Goal: Contribute content: Contribute content

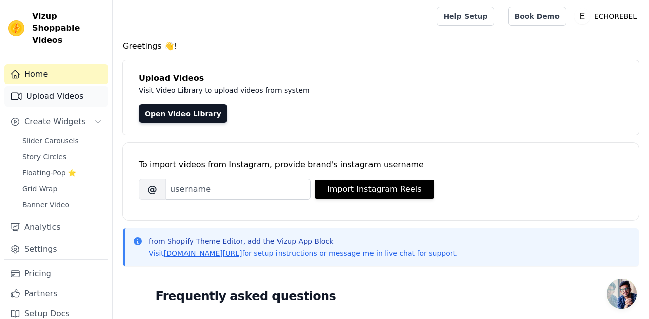
click at [66, 86] on link "Upload Videos" at bounding box center [56, 96] width 104 height 20
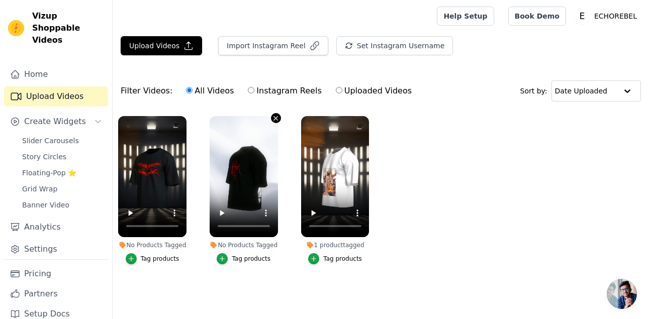
click at [274, 119] on icon "button" at bounding box center [276, 119] width 8 height 8
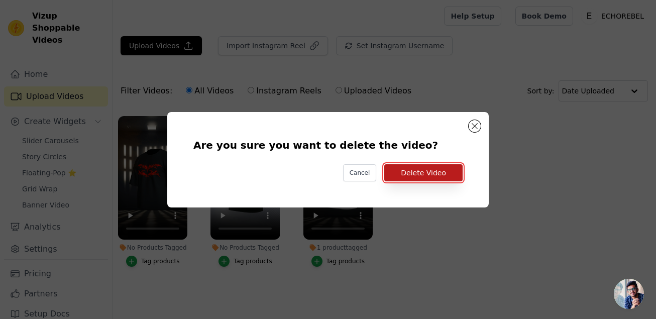
click at [411, 172] on button "Delete Video" at bounding box center [423, 172] width 78 height 17
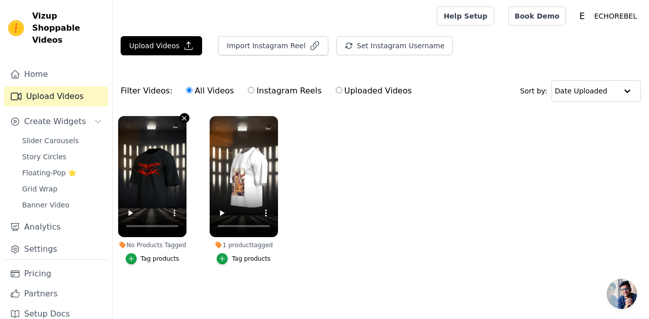
click at [182, 119] on icon "button" at bounding box center [184, 119] width 8 height 8
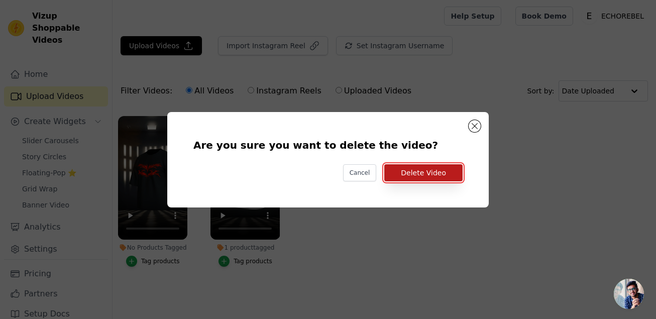
click at [422, 174] on button "Delete Video" at bounding box center [423, 172] width 78 height 17
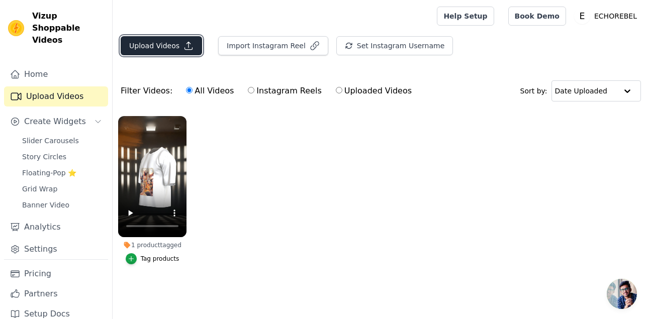
click at [177, 42] on button "Upload Videos" at bounding box center [161, 45] width 81 height 19
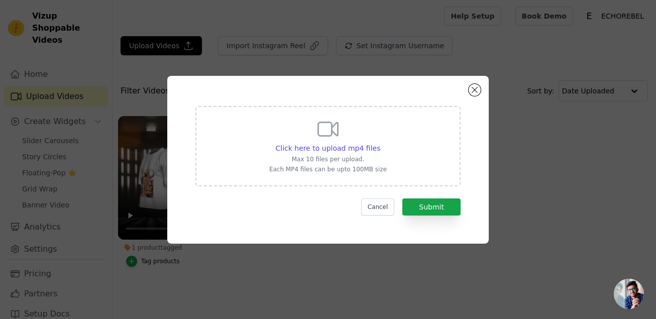
click at [330, 134] on icon at bounding box center [328, 129] width 24 height 24
click at [380, 143] on input "Click here to upload mp4 files Max 10 files per upload. Each MP4 files can be u…" at bounding box center [380, 143] width 1 height 1
type input "C:\fakepath\LANA.mp4"
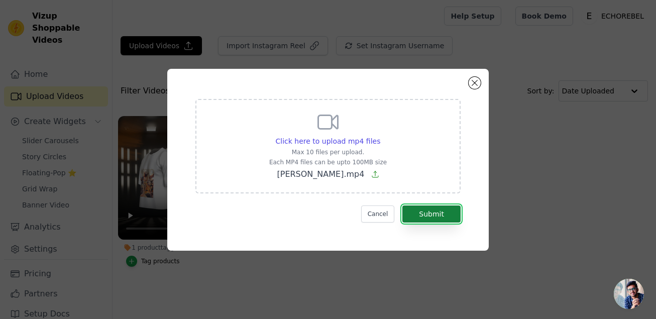
click at [413, 208] on button "Submit" at bounding box center [431, 213] width 58 height 17
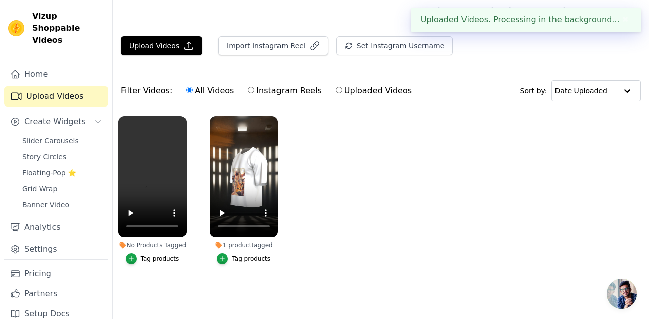
click at [153, 259] on div "Tag products" at bounding box center [160, 259] width 39 height 8
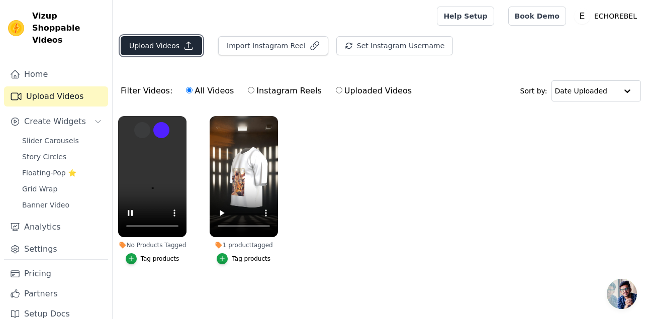
click at [166, 46] on button "Upload Videos" at bounding box center [161, 45] width 81 height 19
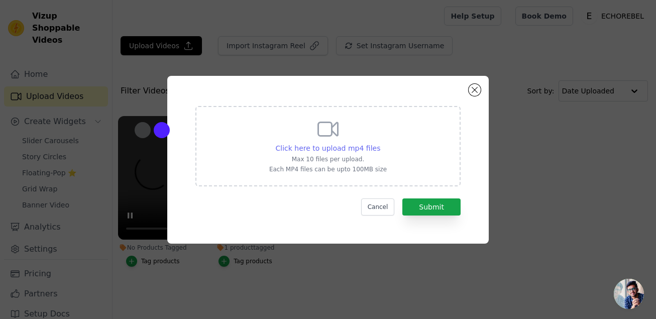
click at [344, 144] on span "Click here to upload mp4 files" at bounding box center [328, 148] width 105 height 8
click at [380, 143] on input "Click here to upload mp4 files Max 10 files per upload. Each MP4 files can be u…" at bounding box center [380, 143] width 1 height 1
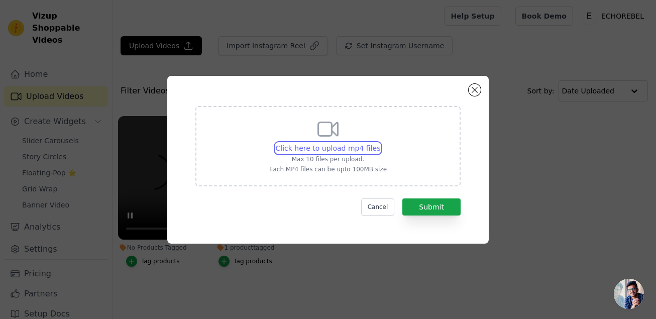
type input "C:\fakepath\Tylor.mp4"
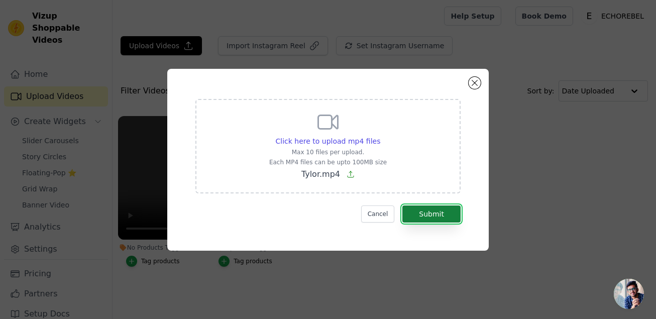
click at [429, 217] on button "Submit" at bounding box center [431, 213] width 58 height 17
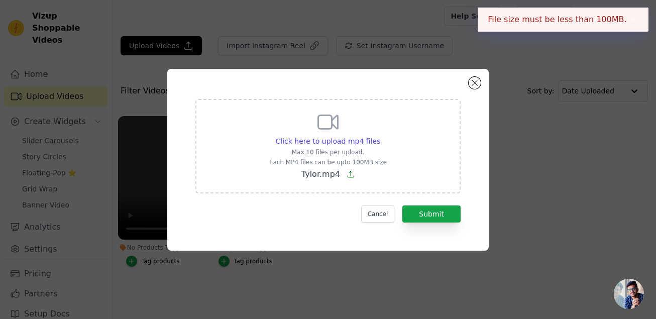
click at [351, 176] on icon at bounding box center [351, 174] width 8 height 8
click at [380, 136] on input "Click here to upload mp4 files Max 10 files per upload. Each MP4 files can be u…" at bounding box center [380, 136] width 1 height 1
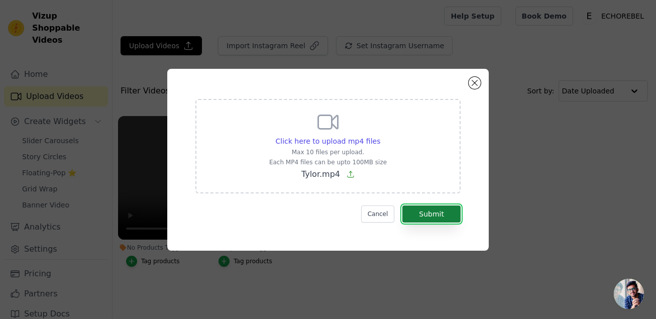
click at [419, 209] on button "Submit" at bounding box center [431, 213] width 58 height 17
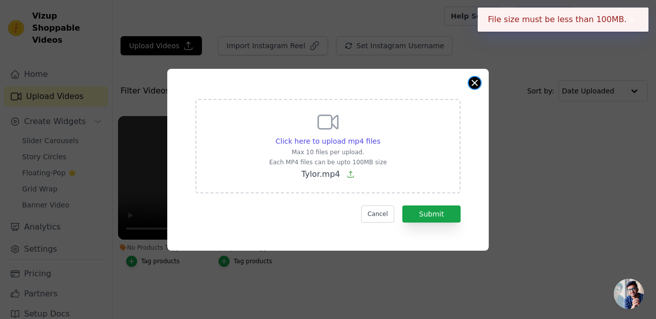
click at [471, 84] on button "Close modal" at bounding box center [475, 83] width 12 height 12
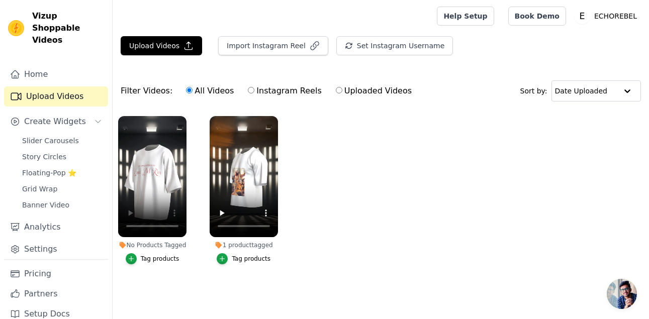
click at [143, 256] on div "Tag products" at bounding box center [160, 259] width 39 height 8
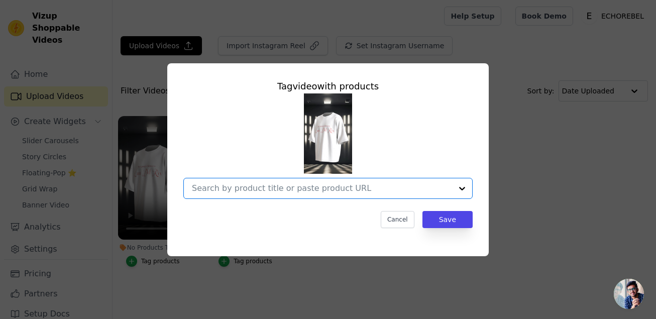
click at [350, 190] on input "No Products Tagged Tag video with products Option undefined, selected. Select i…" at bounding box center [322, 188] width 260 height 10
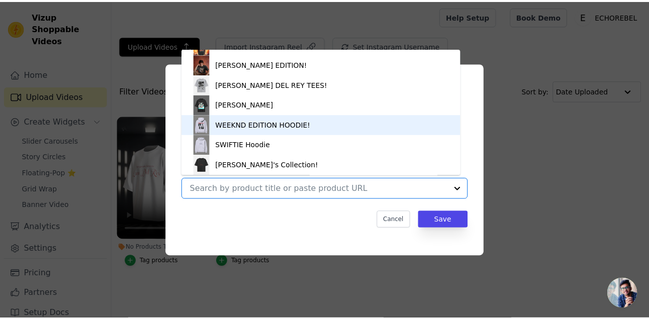
scroll to position [34, 0]
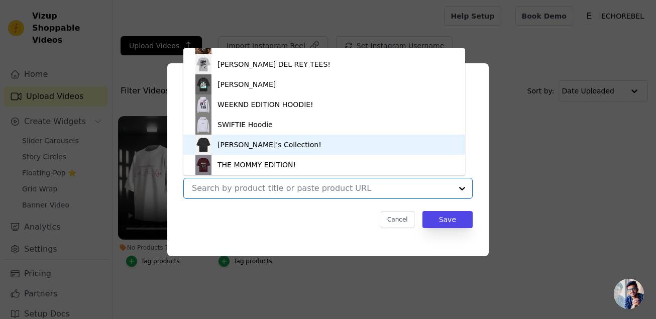
click at [313, 145] on div "LANA's Collection!" at bounding box center [324, 145] width 262 height 20
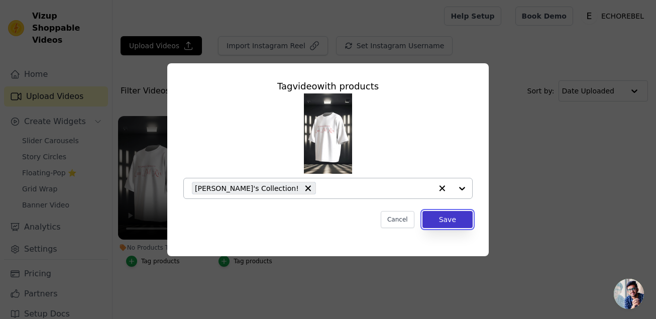
click at [444, 219] on button "Save" at bounding box center [447, 219] width 50 height 17
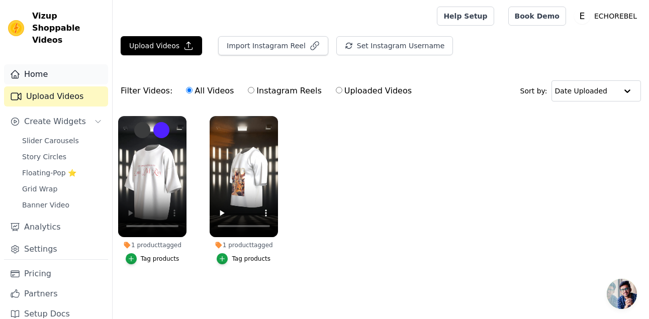
click at [42, 64] on link "Home" at bounding box center [56, 74] width 104 height 20
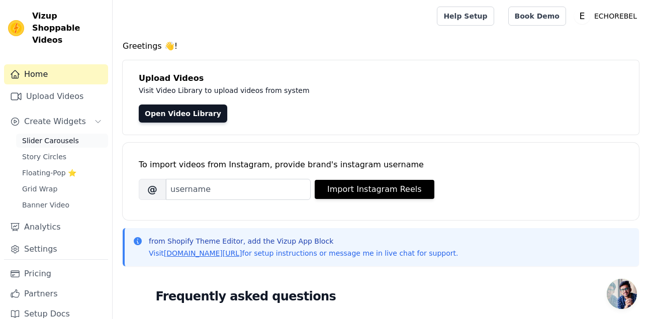
click at [54, 136] on span "Slider Carousels" at bounding box center [50, 141] width 57 height 10
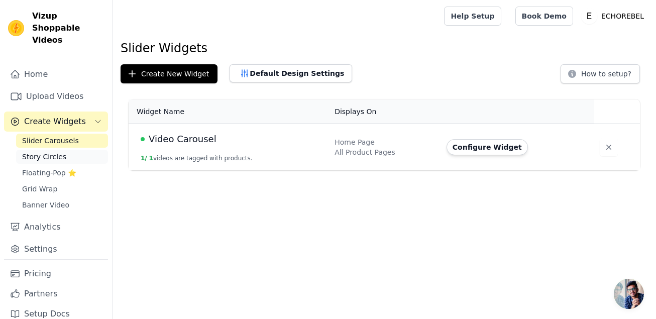
click at [50, 151] on link "Story Circles" at bounding box center [62, 157] width 92 height 14
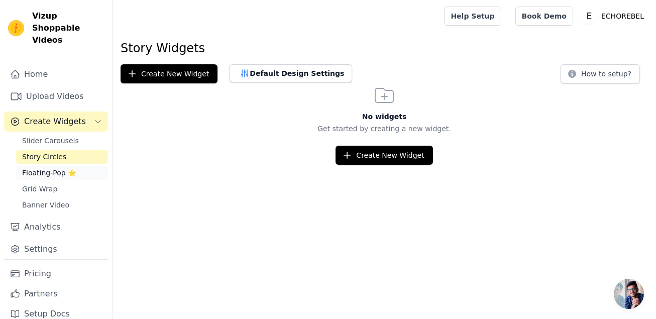
click at [45, 168] on span "Floating-Pop ⭐" at bounding box center [49, 173] width 54 height 10
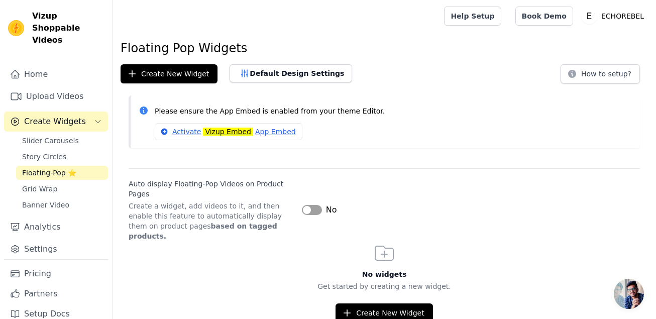
click at [46, 168] on div "Slider Carousels Story Circles Floating-Pop ⭐ Grid Wrap Banner Video" at bounding box center [62, 173] width 92 height 78
click at [46, 184] on span "Grid Wrap" at bounding box center [39, 189] width 35 height 10
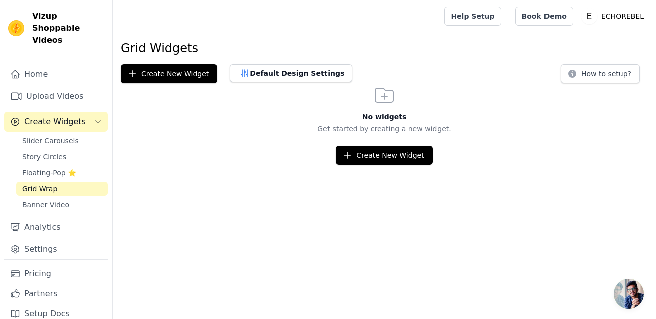
click at [49, 184] on div "Slider Carousels Story Circles Floating-Pop ⭐ Grid Wrap Banner Video" at bounding box center [62, 173] width 92 height 78
click at [53, 198] on link "Banner Video" at bounding box center [62, 205] width 92 height 14
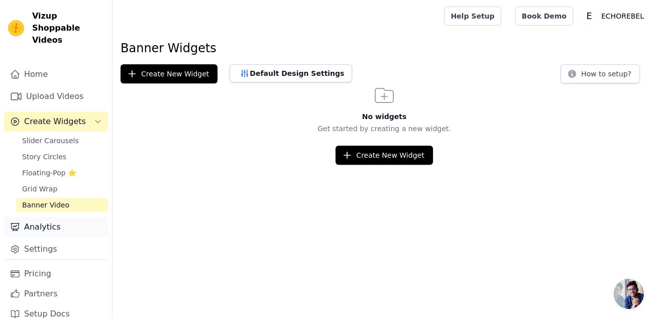
click at [59, 217] on link "Analytics" at bounding box center [56, 227] width 104 height 20
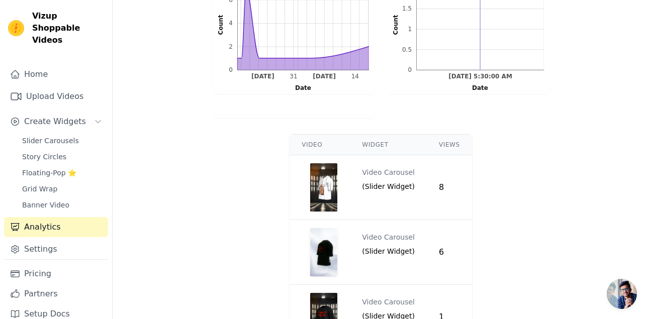
scroll to position [342, 0]
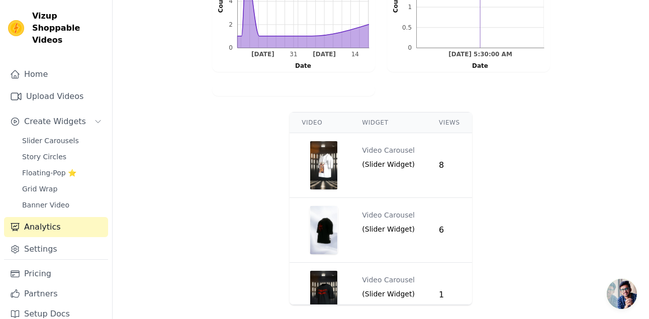
drag, startPoint x: 648, startPoint y: 263, endPoint x: 624, endPoint y: 93, distance: 171.0
click at [624, 93] on main "Time Watched 1.7 mins Video Views 15 Video Shares 2 Attributed Orders Count 2 D…" at bounding box center [381, 35] width 536 height 547
click at [642, 204] on div "Video Widget Views Video Carousel ( Slider Widget ) 8 Video Carousel ( Slider W…" at bounding box center [381, 208] width 536 height 201
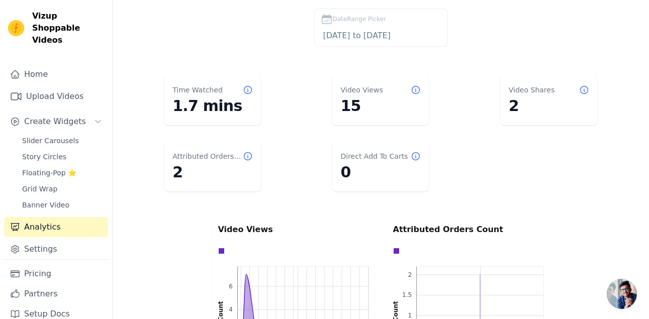
scroll to position [0, 0]
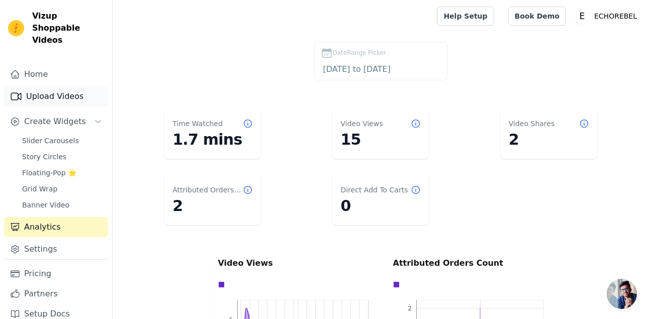
click at [49, 87] on link "Upload Videos" at bounding box center [56, 96] width 104 height 20
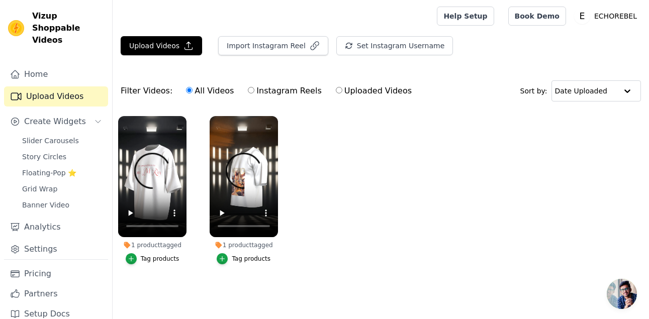
click at [427, 200] on ul "1 product tagged Tag products 1 product tagged Tag products" at bounding box center [381, 200] width 536 height 179
click at [343, 89] on label "Uploaded Videos" at bounding box center [373, 90] width 77 height 13
click at [342, 89] on input "Uploaded Videos" at bounding box center [339, 90] width 7 height 7
radio input "true"
click at [67, 20] on span "Vizup Shoppable Videos" at bounding box center [68, 28] width 72 height 36
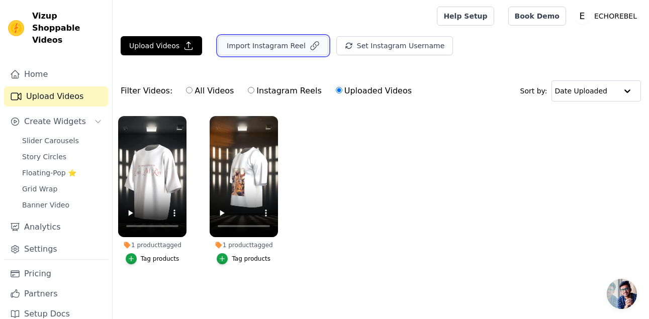
click at [273, 48] on button "Import Instagram Reel" at bounding box center [273, 45] width 110 height 19
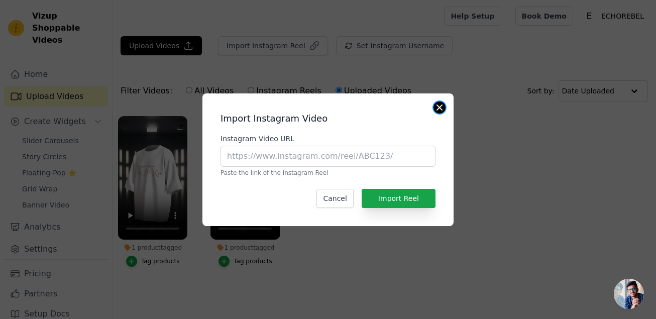
click at [437, 108] on button "Close modal" at bounding box center [440, 107] width 12 height 12
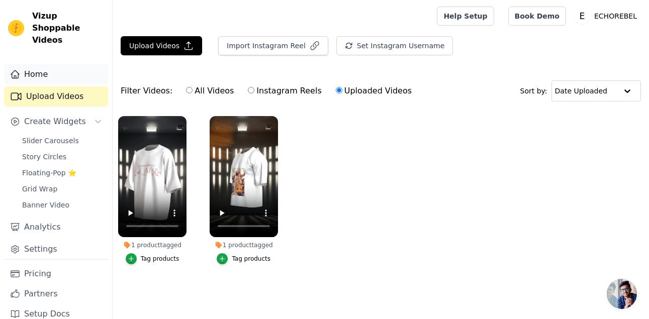
click at [40, 64] on link "Home" at bounding box center [56, 74] width 104 height 20
